Goal: Task Accomplishment & Management: Use online tool/utility

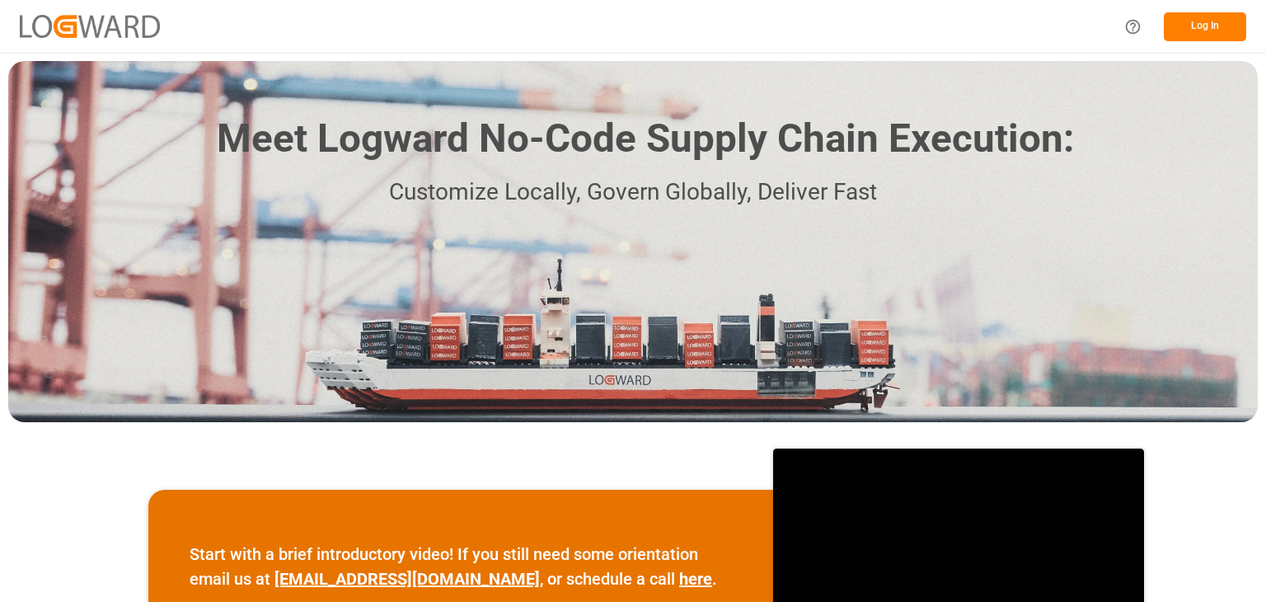
click at [1188, 27] on button "Log In" at bounding box center [1205, 26] width 82 height 29
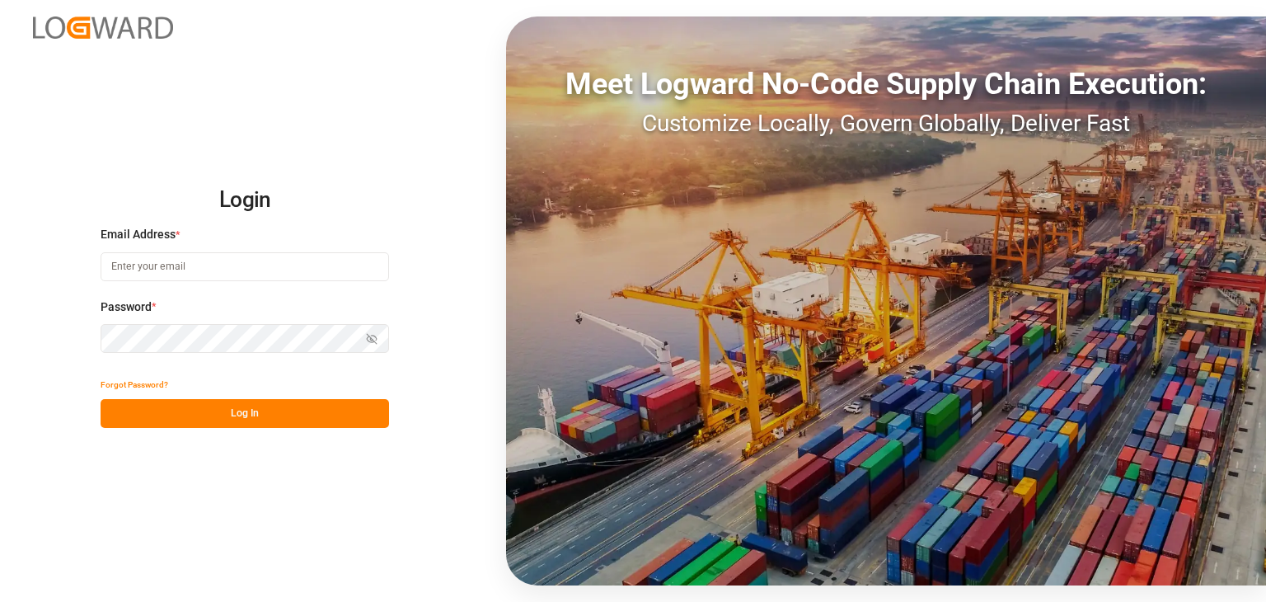
click at [322, 266] on input at bounding box center [245, 266] width 289 height 29
type input "O"
type input "[PERSON_NAME][EMAIL_ADDRESS][PERSON_NAME][DOMAIN_NAME]"
click at [268, 410] on button "Log In" at bounding box center [245, 413] width 289 height 29
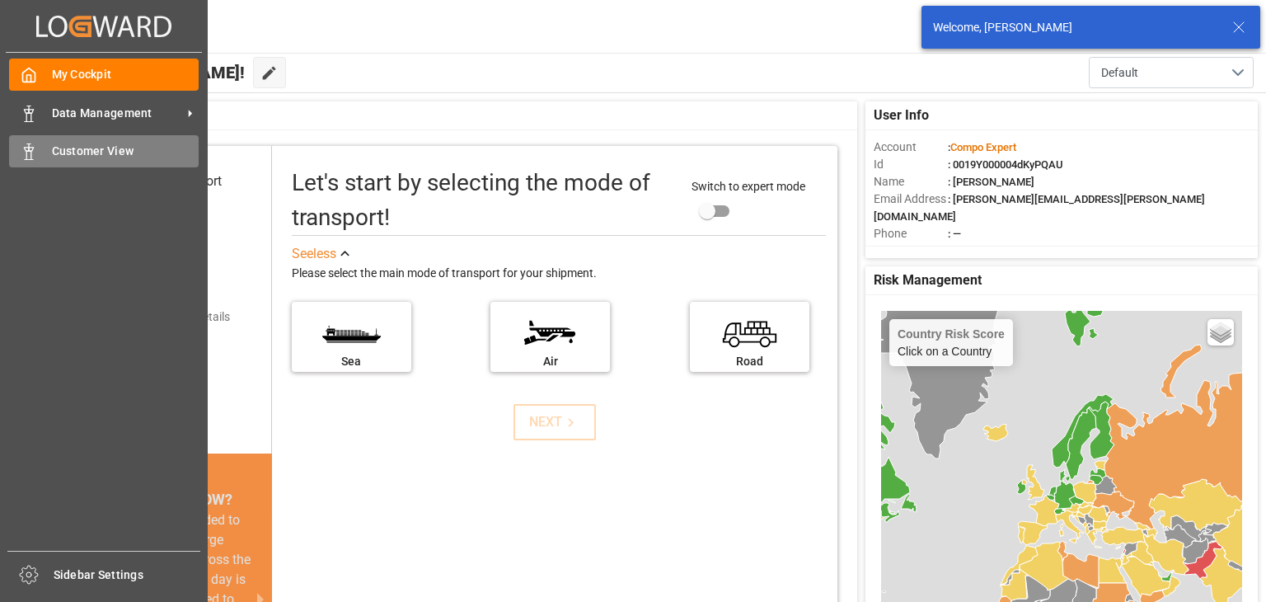
click at [31, 162] on div "Customer View Customer View" at bounding box center [104, 151] width 190 height 32
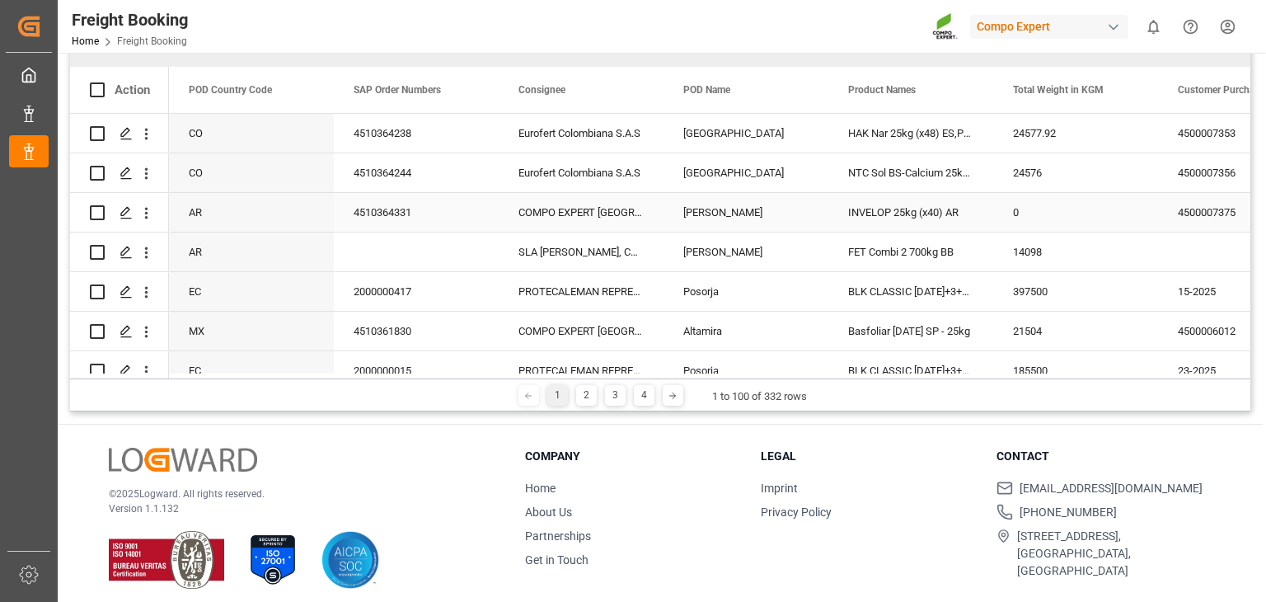
scroll to position [190, 0]
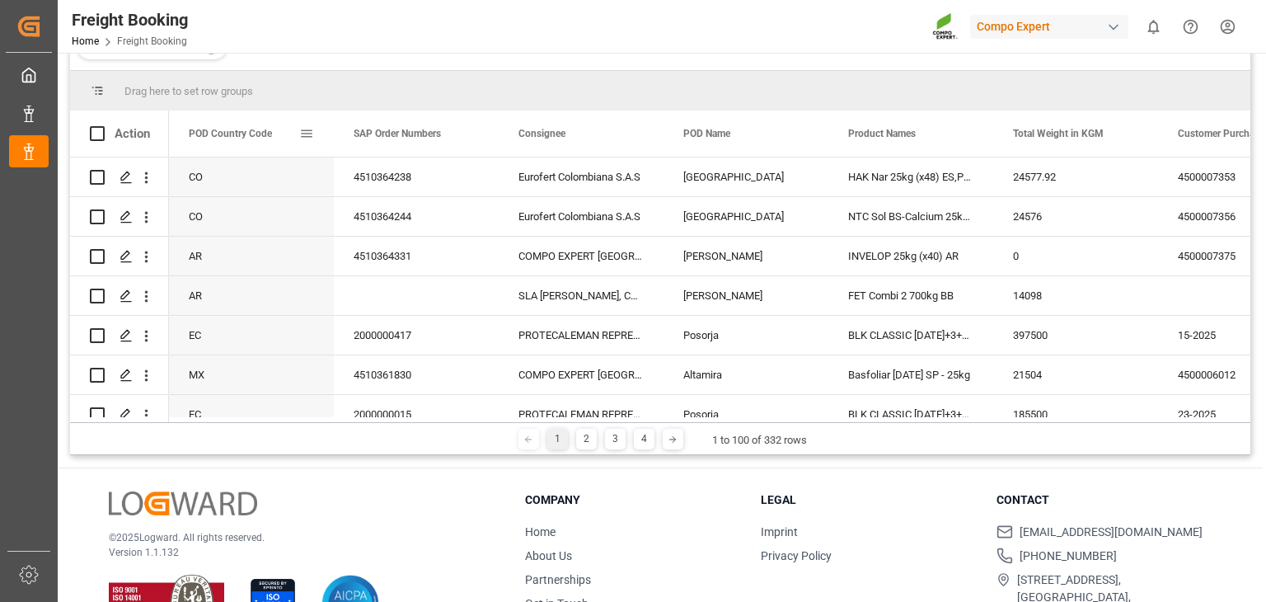
click at [316, 139] on div "POD Country Code" at bounding box center [251, 133] width 165 height 46
click at [307, 132] on span at bounding box center [306, 133] width 15 height 15
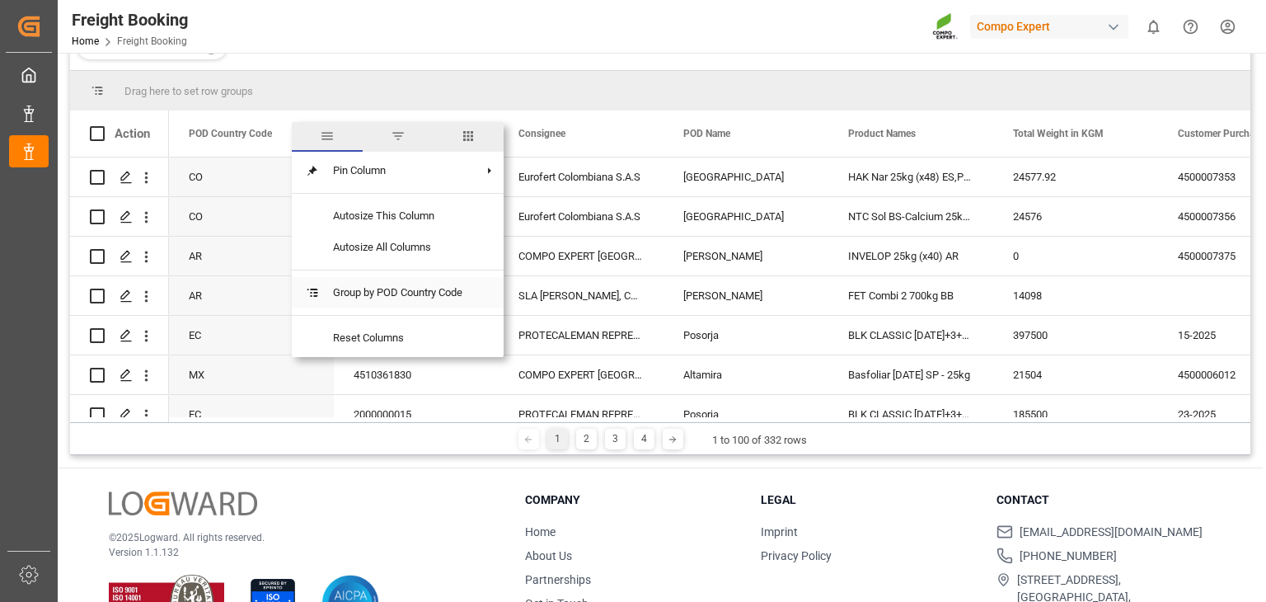
click at [408, 301] on span "Group by POD Country Code" at bounding box center [398, 292] width 156 height 31
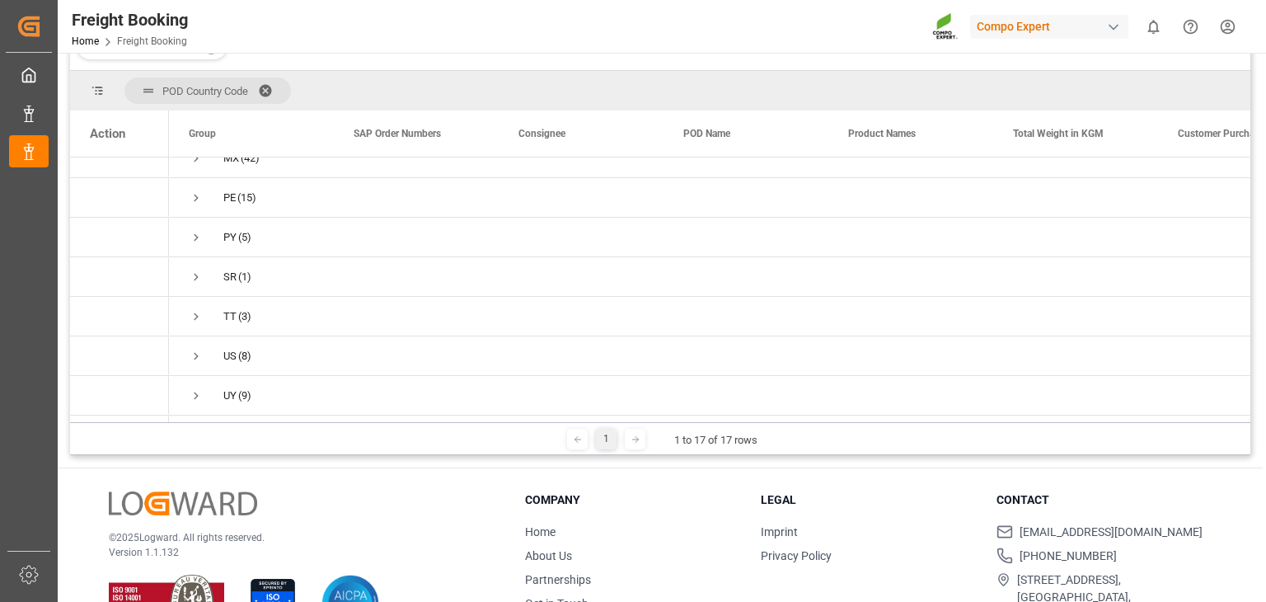
scroll to position [419, 0]
click at [231, 313] on div "US" at bounding box center [229, 318] width 13 height 38
click at [198, 311] on span "Press SPACE to select this row." at bounding box center [196, 318] width 15 height 15
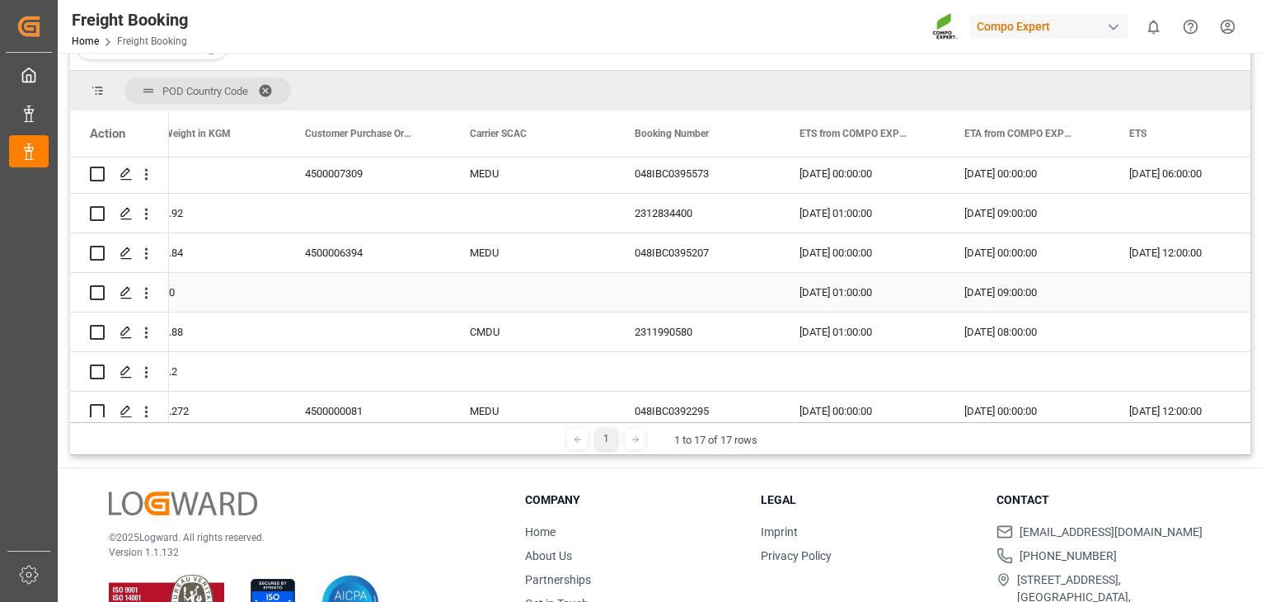
scroll to position [0, 1057]
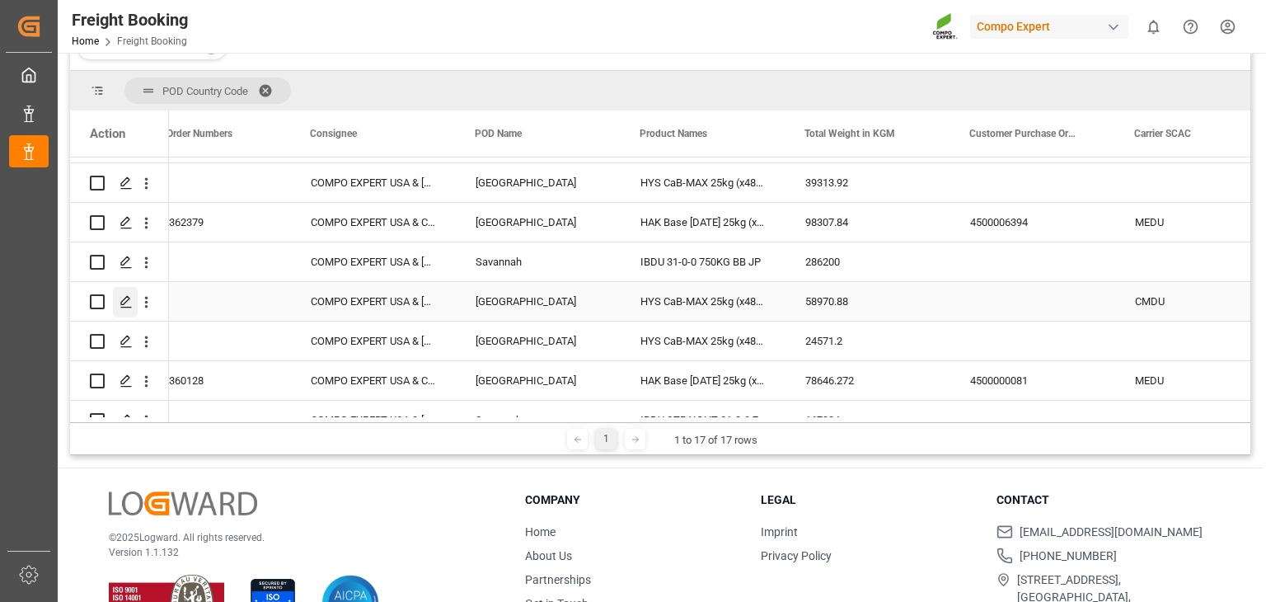
click at [129, 298] on polygon "Press SPACE to select this row." at bounding box center [125, 301] width 8 height 8
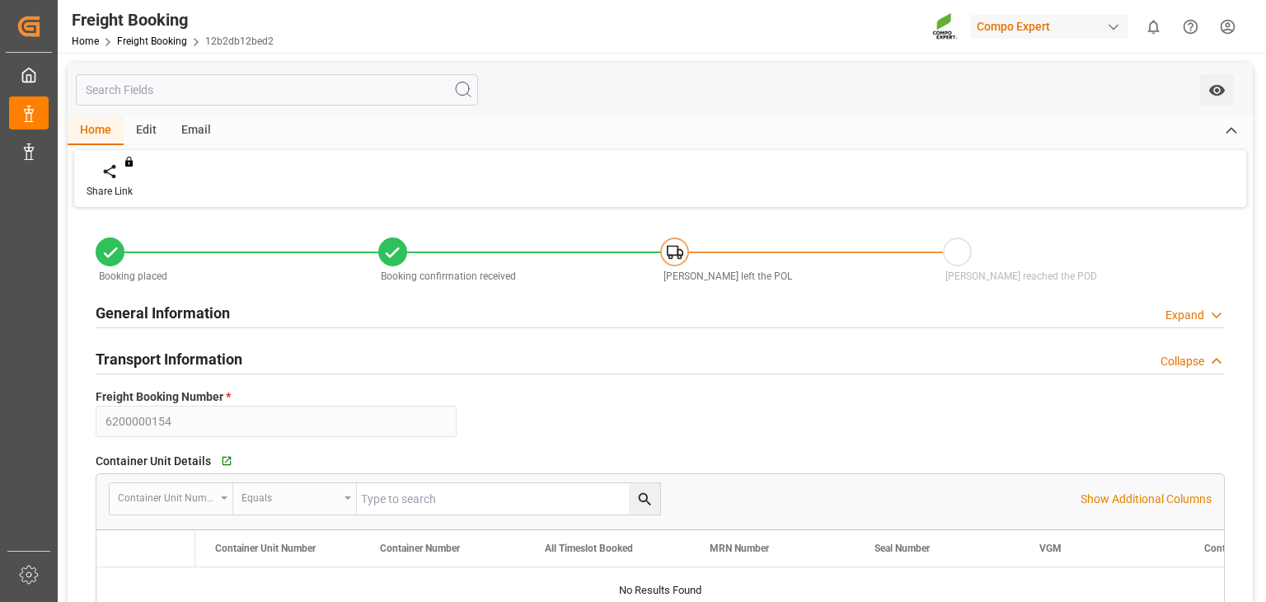
type input "CMACGM"
type input "CMA CGM Group"
type input "9437256"
type input "PLGDY"
type input "USLAX"
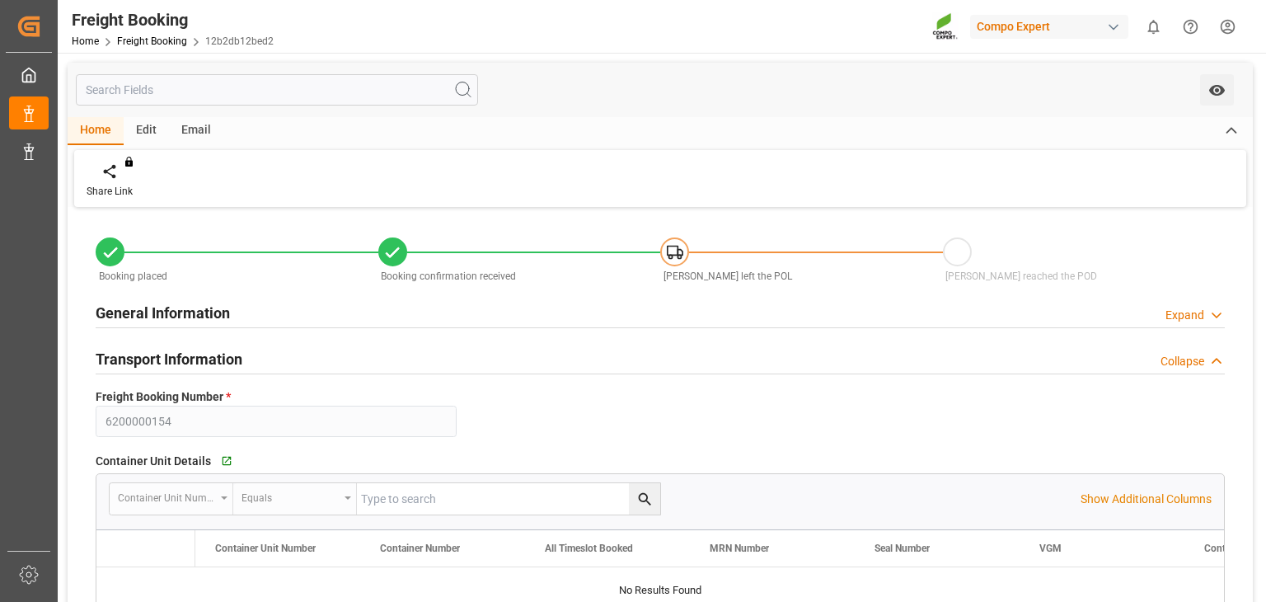
type input "0"
type input "58970.88"
type input "[DATE] 07:00"
type input "[DATE] 01:00"
type input "[DATE] 08:00"
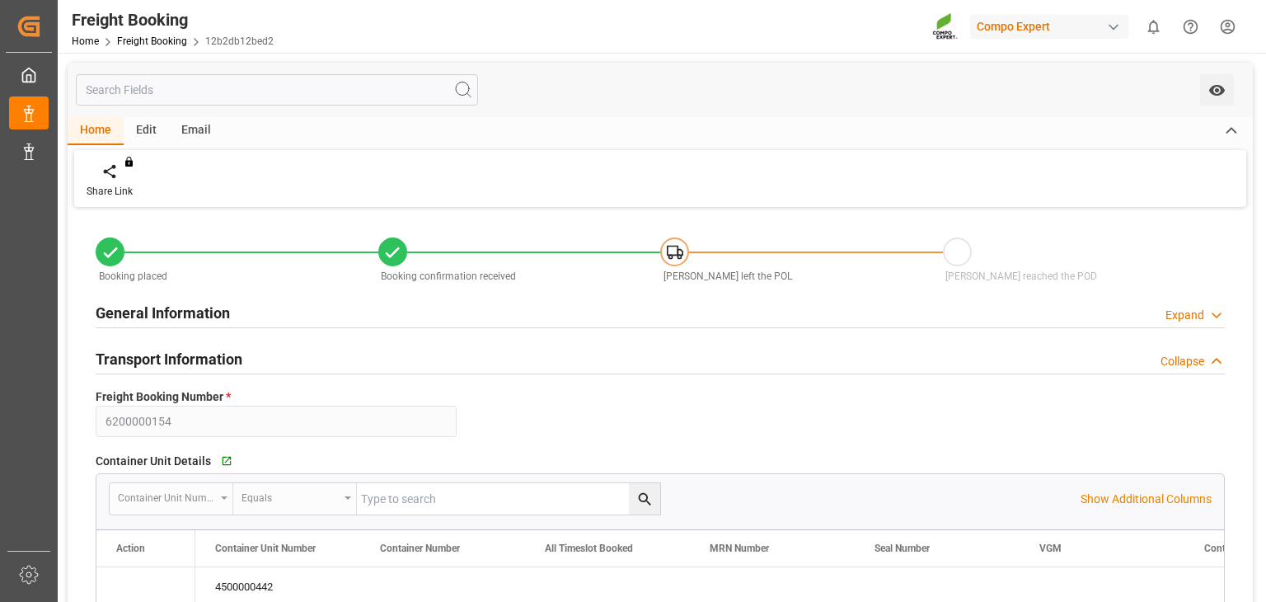
type input "[DATE] 14:58"
type input "[DATE] 09:30"
type input "[DATE] 10:31"
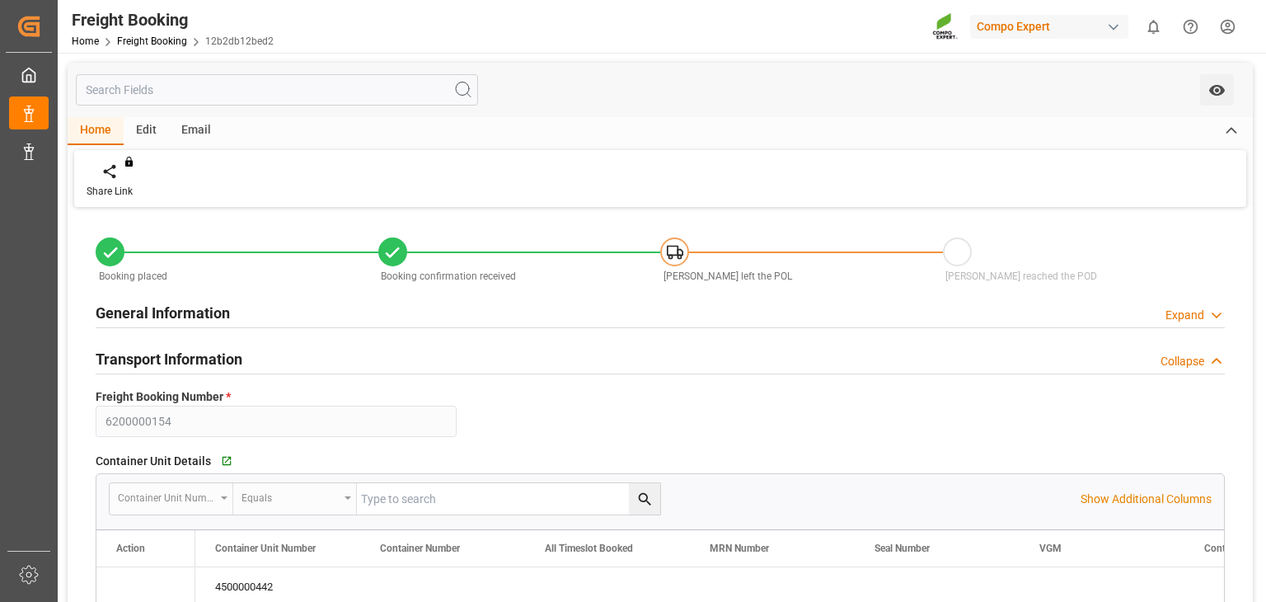
type input "[DATE] 10:31"
type input "[DATE] 09:59"
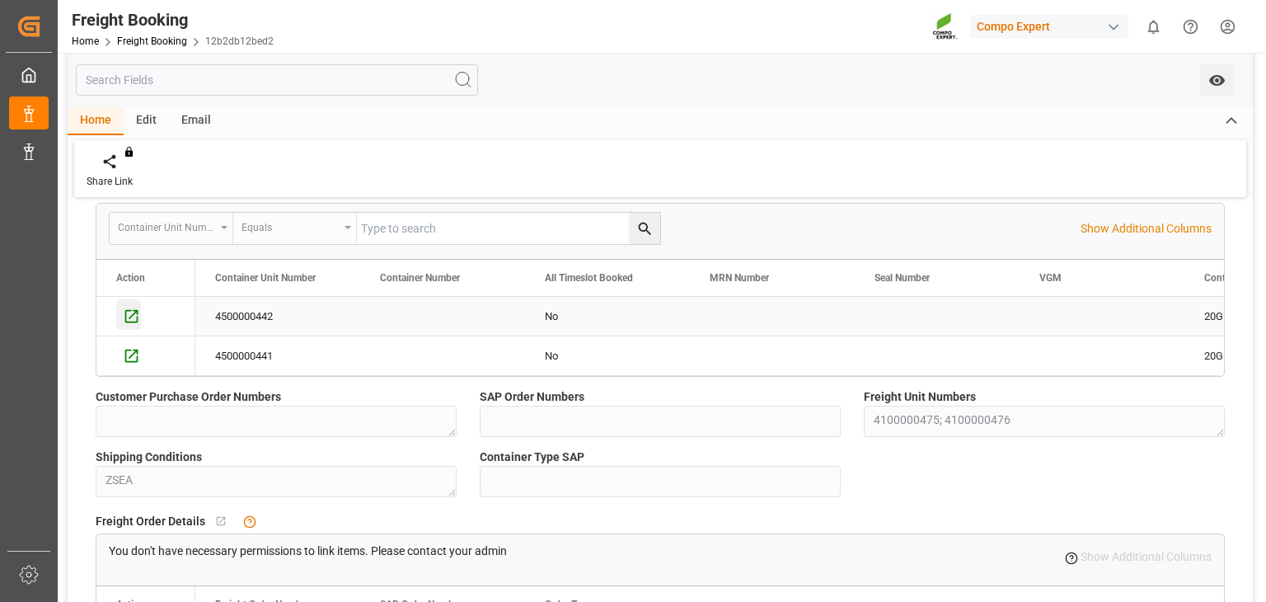
click at [138, 311] on icon "Press SPACE to select this row." at bounding box center [131, 316] width 17 height 17
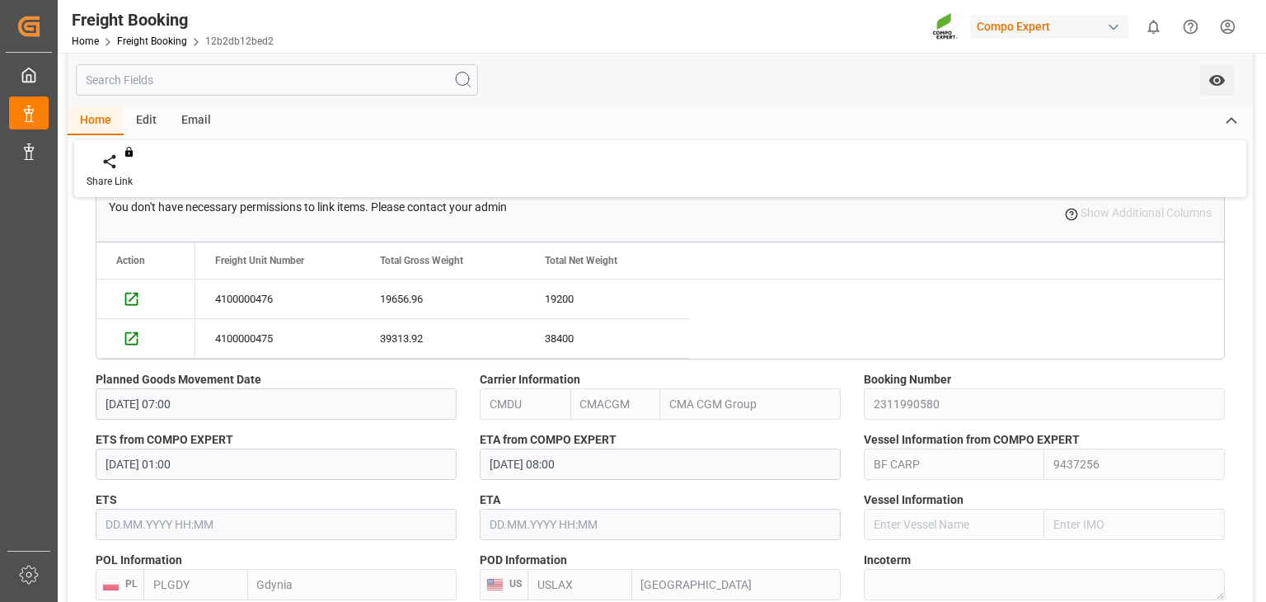
scroll to position [834, 0]
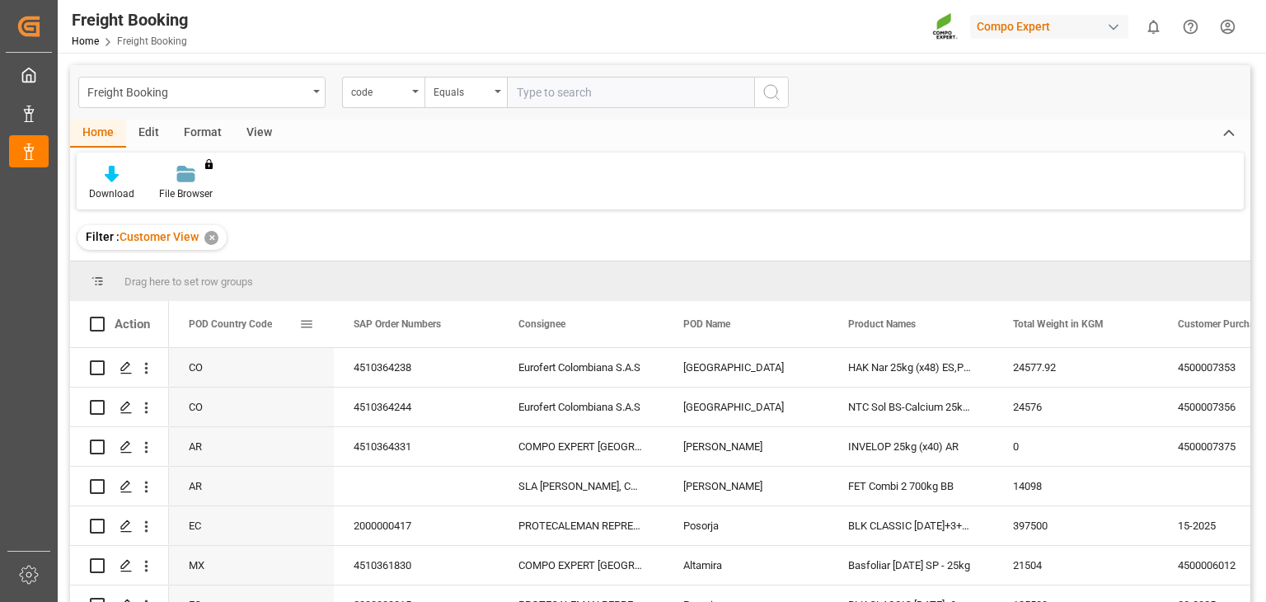
click at [319, 325] on div "POD Country Code" at bounding box center [251, 324] width 165 height 46
click at [305, 324] on span at bounding box center [306, 324] width 15 height 15
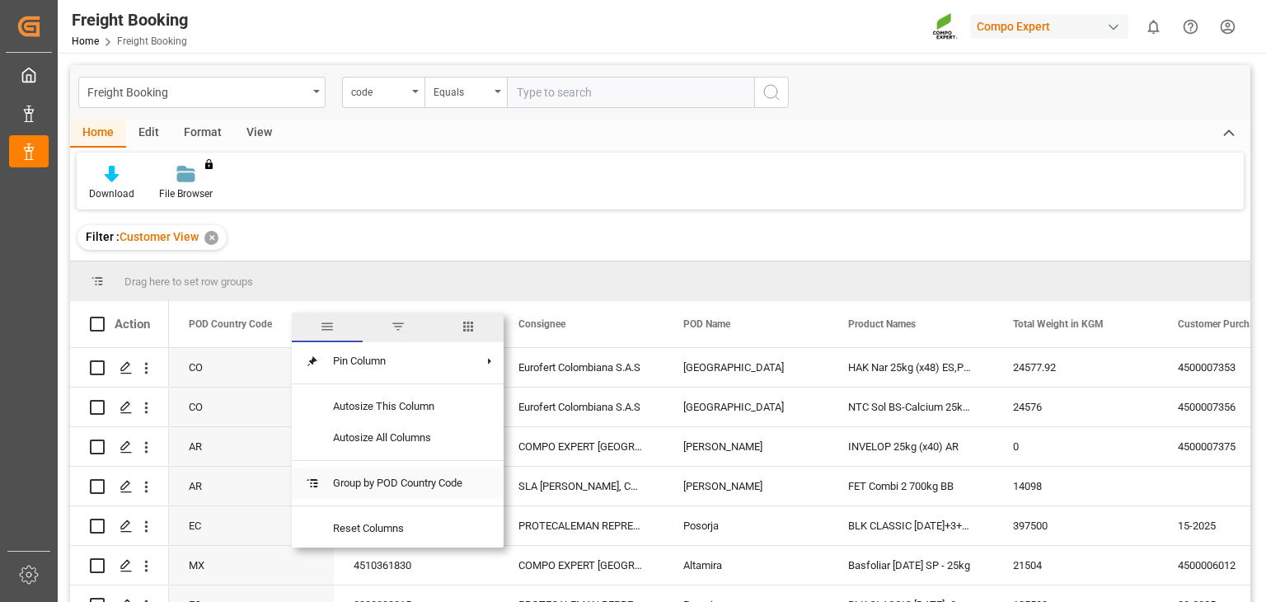
click at [399, 482] on span "Group by POD Country Code" at bounding box center [398, 482] width 156 height 31
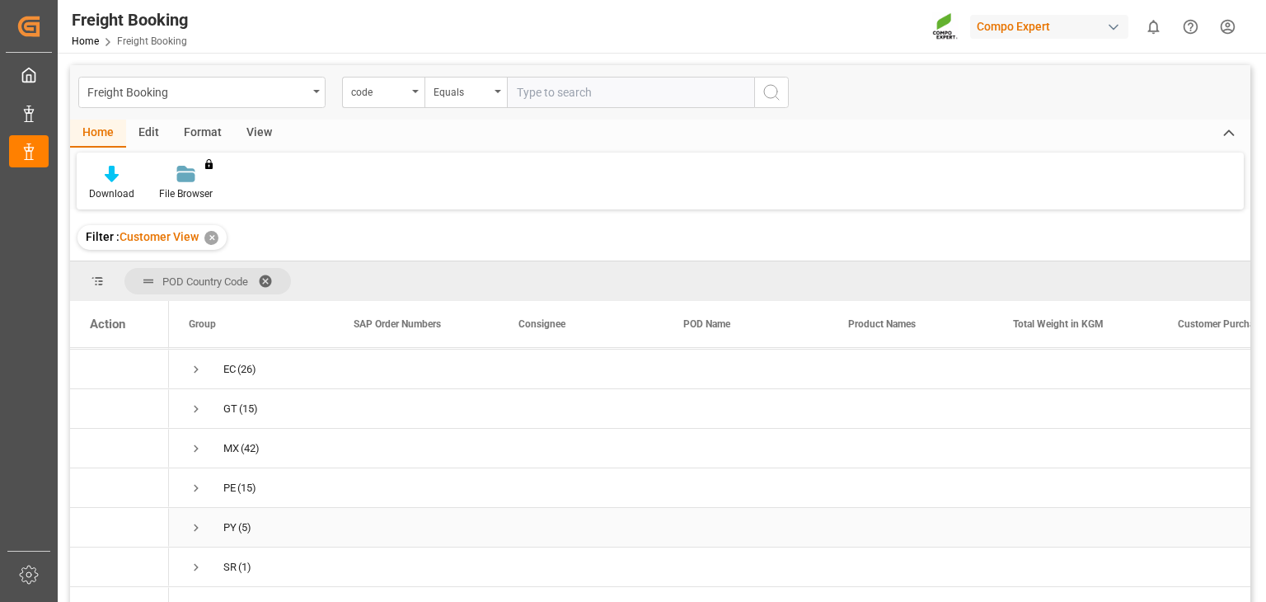
scroll to position [419, 0]
click at [213, 495] on span "US (8)" at bounding box center [251, 508] width 125 height 37
click at [198, 501] on span "Press SPACE to select this row." at bounding box center [196, 508] width 15 height 15
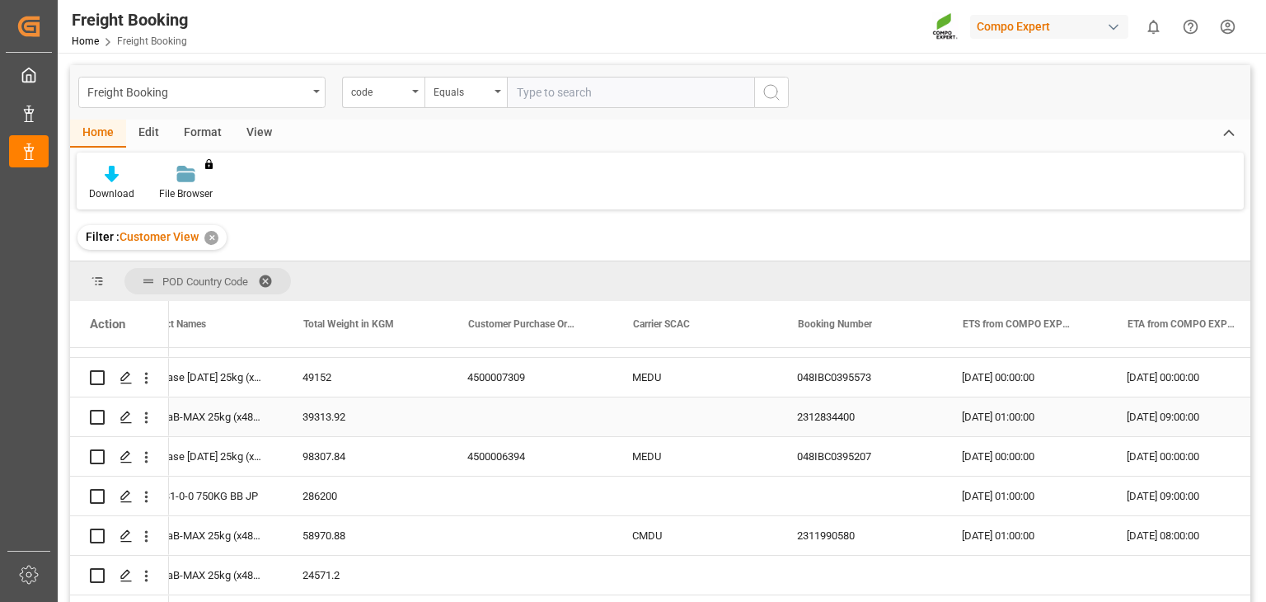
scroll to position [0, 711]
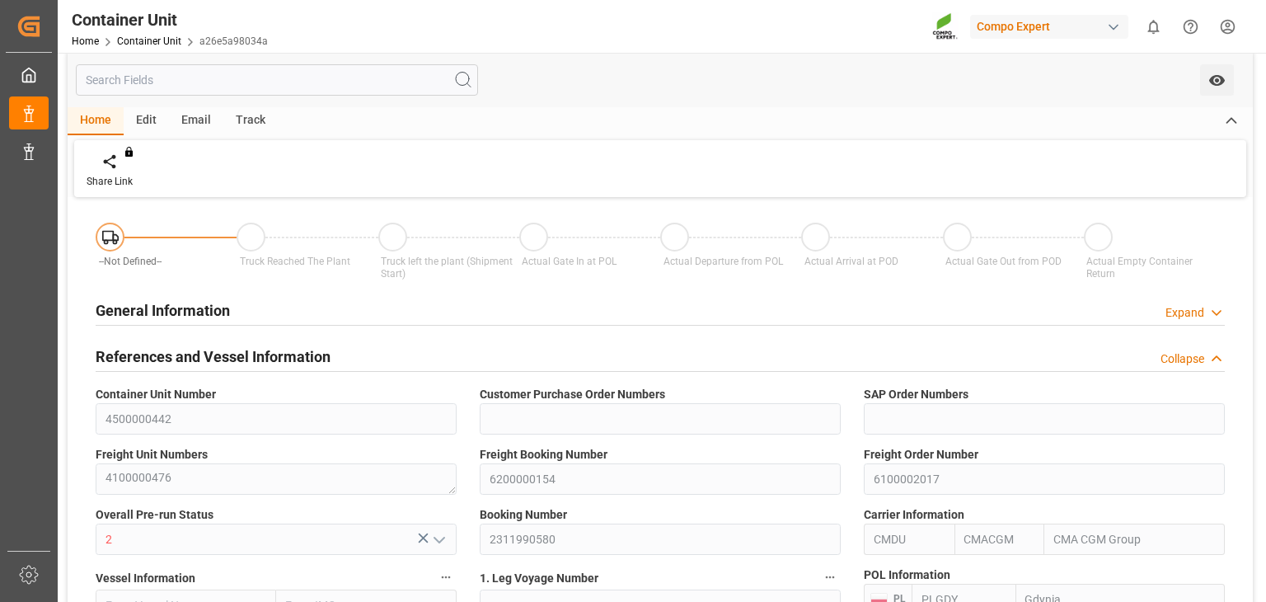
scroll to position [16, 0]
click at [236, 114] on div "Track" at bounding box center [250, 121] width 54 height 28
click at [115, 163] on div at bounding box center [106, 161] width 39 height 17
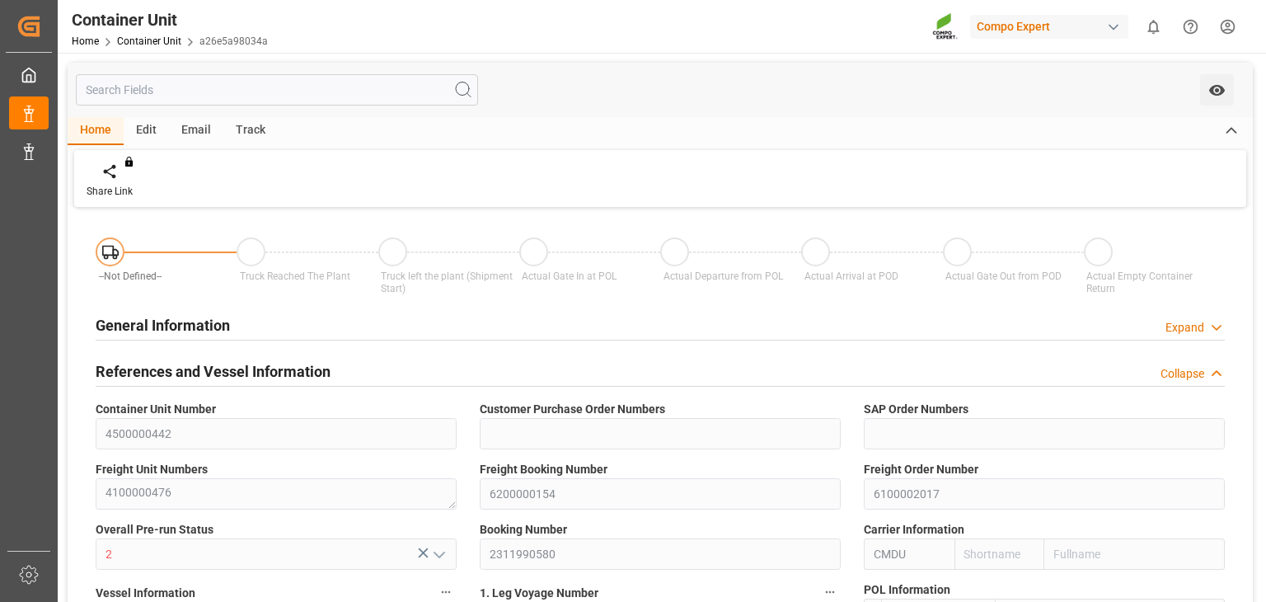
type input "CMACGM"
type input "CMA CGM Group"
type input "PLGDY"
type input "USLAX"
type input "0"
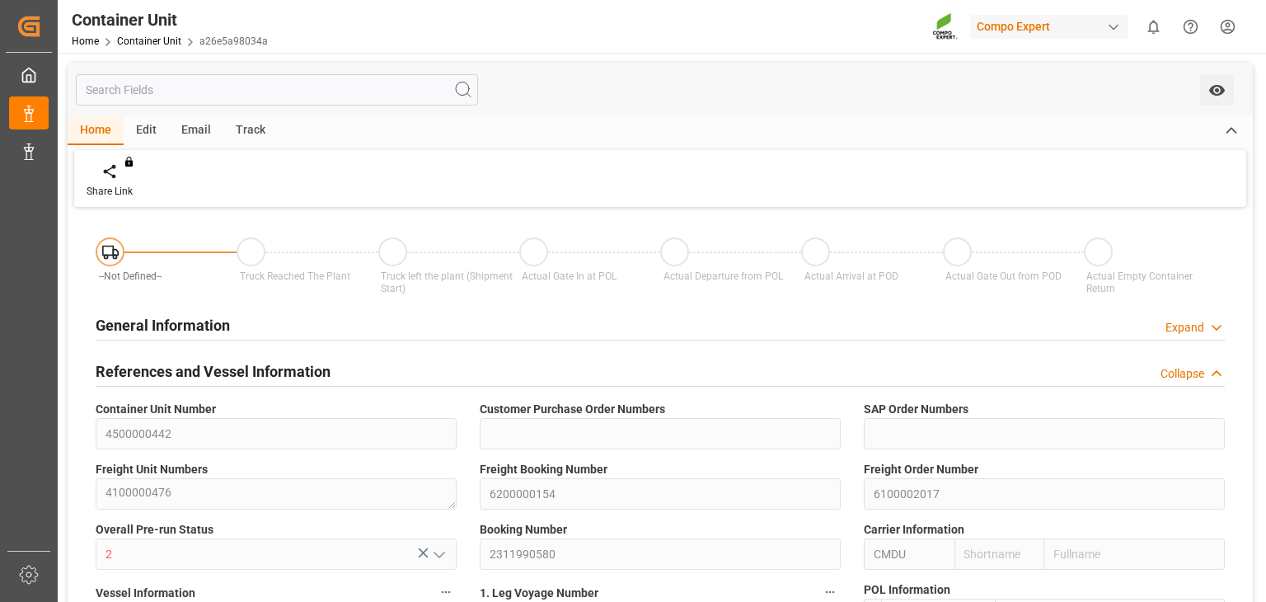
type input "19656.96"
type input "12.09.2025 10:32"
type input "16.09.2025"
